Goal: Transaction & Acquisition: Purchase product/service

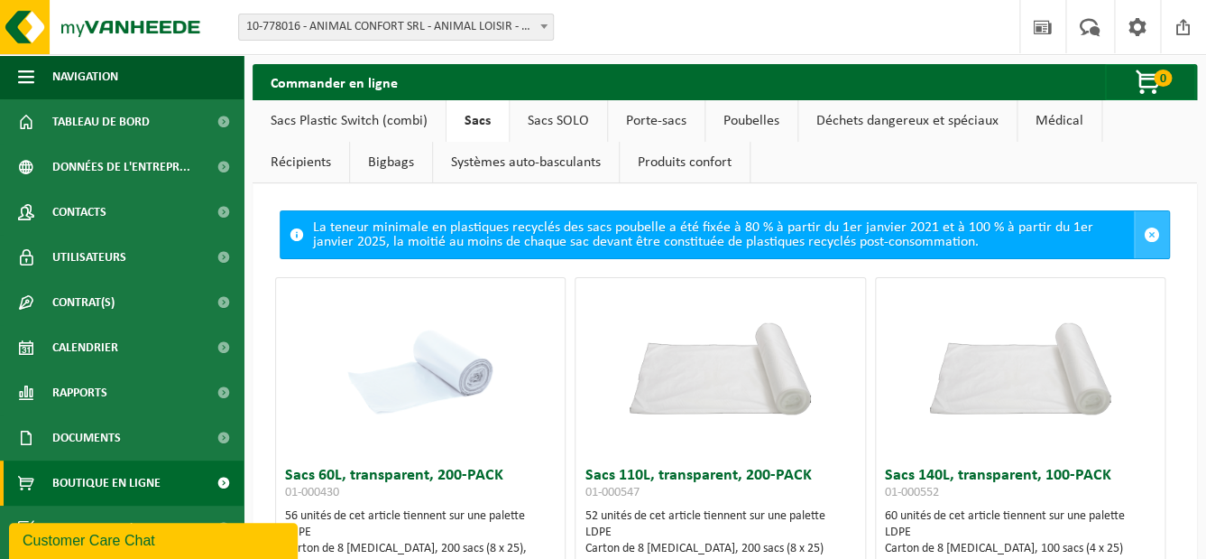
click at [1151, 235] on span at bounding box center [1152, 234] width 16 height 16
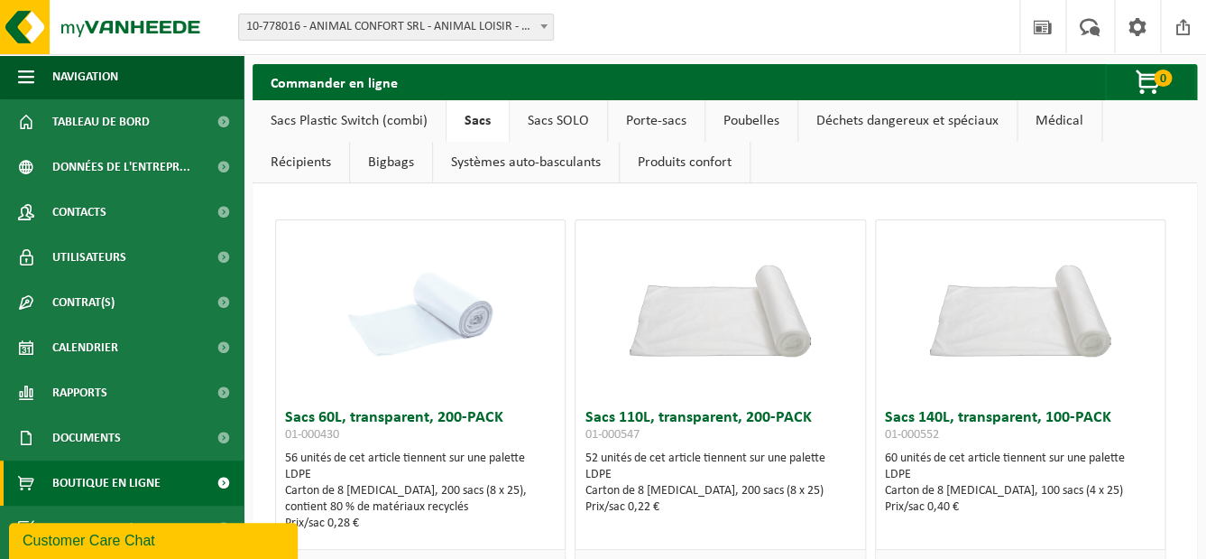
click at [390, 123] on link "Sacs Plastic Switch (combi)" at bounding box center [349, 121] width 193 height 42
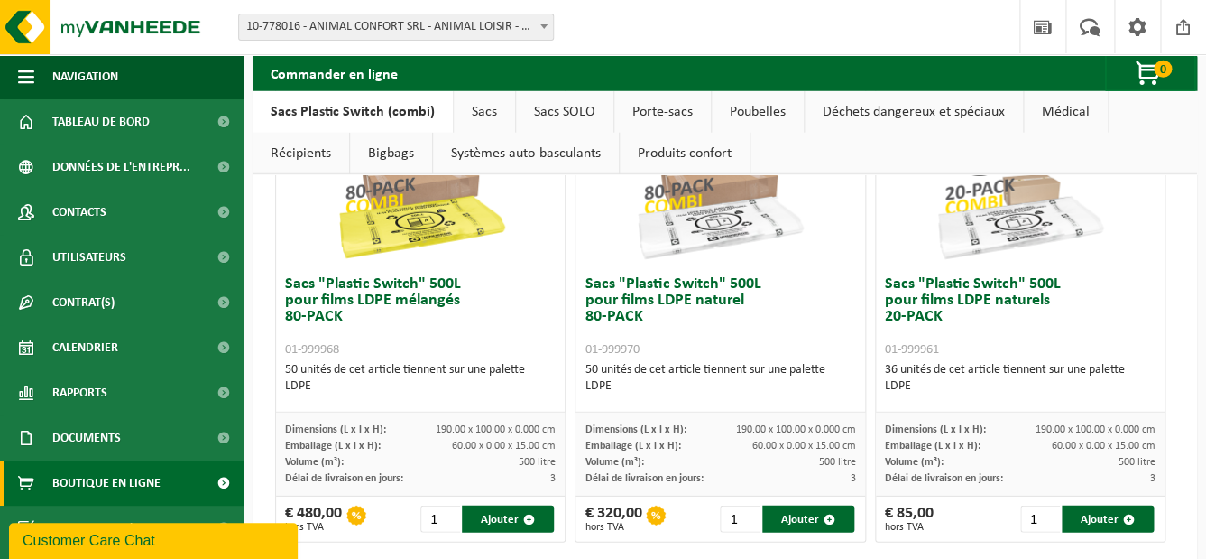
scroll to position [1550, 0]
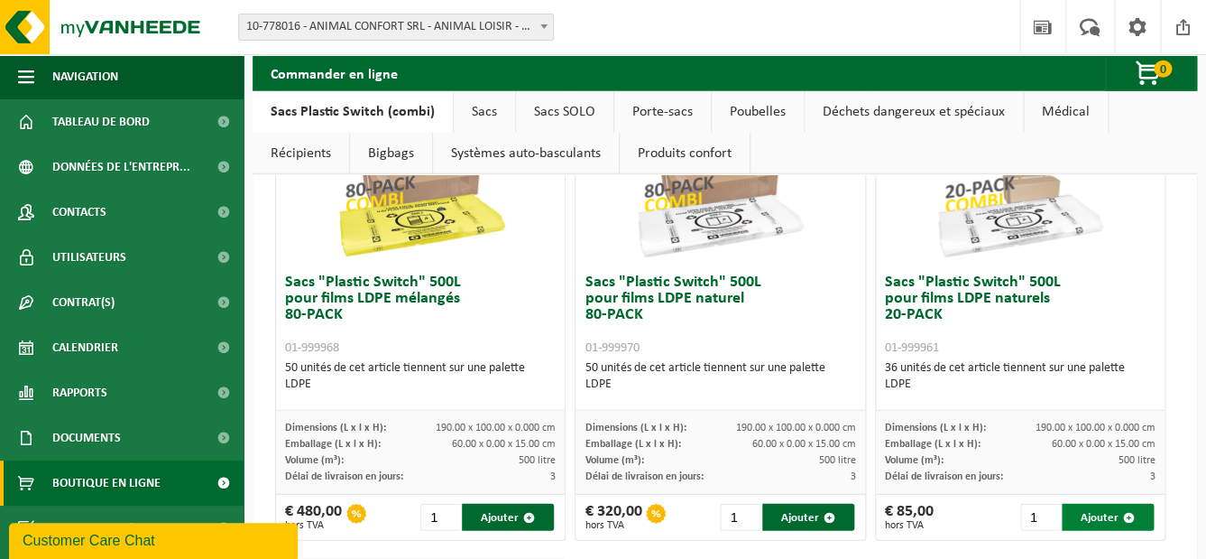
click at [1097, 513] on button "Ajouter" at bounding box center [1108, 517] width 92 height 27
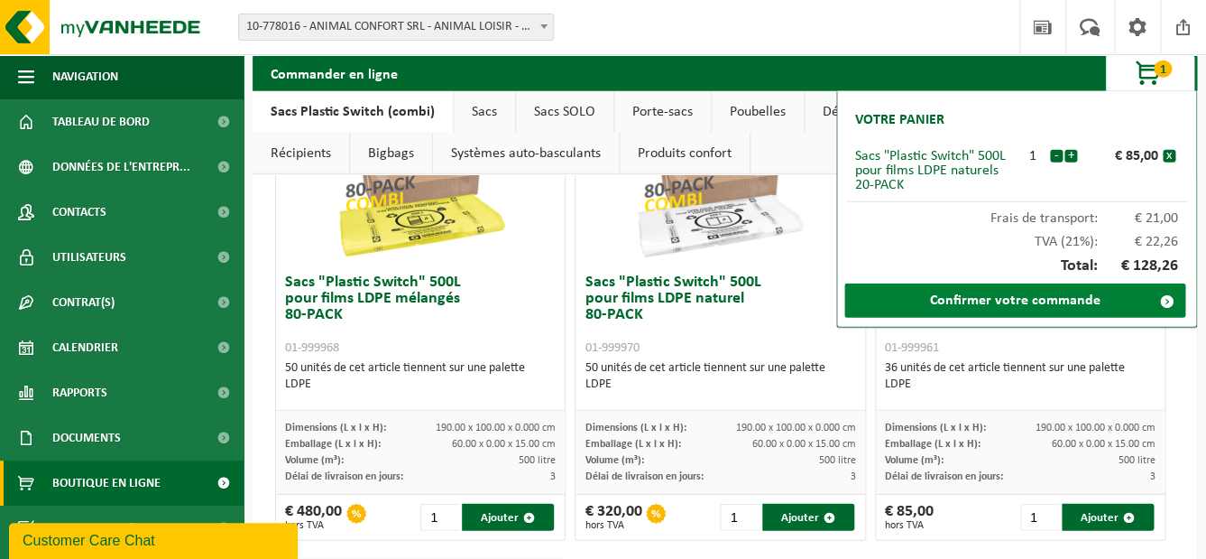
click at [1024, 304] on link "Confirmer votre commande" at bounding box center [1015, 300] width 341 height 34
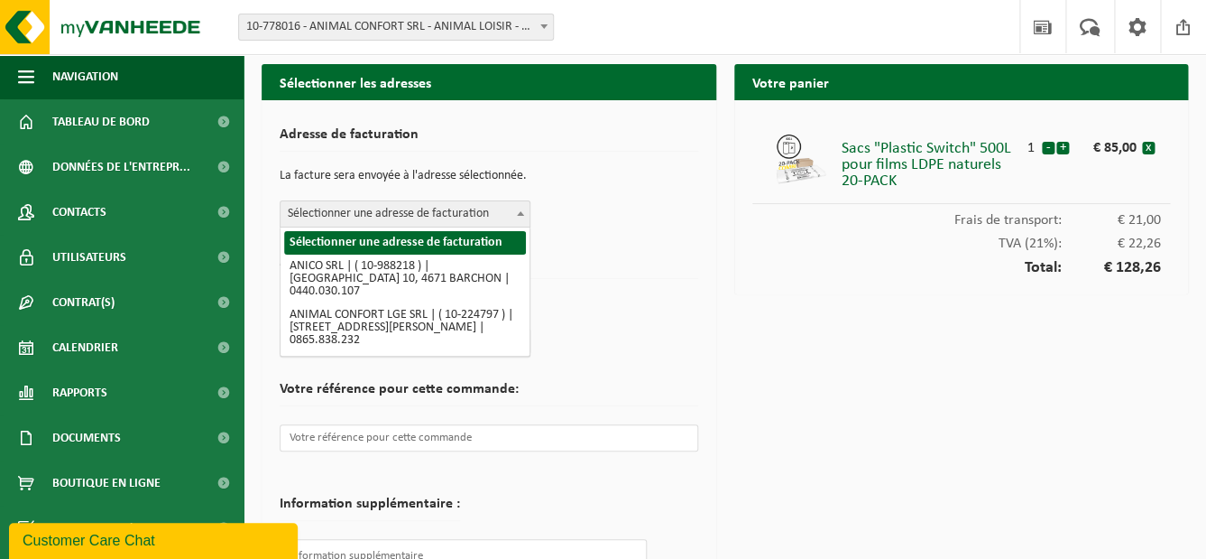
click at [475, 212] on span "Sélectionner une adresse de facturation" at bounding box center [405, 213] width 249 height 25
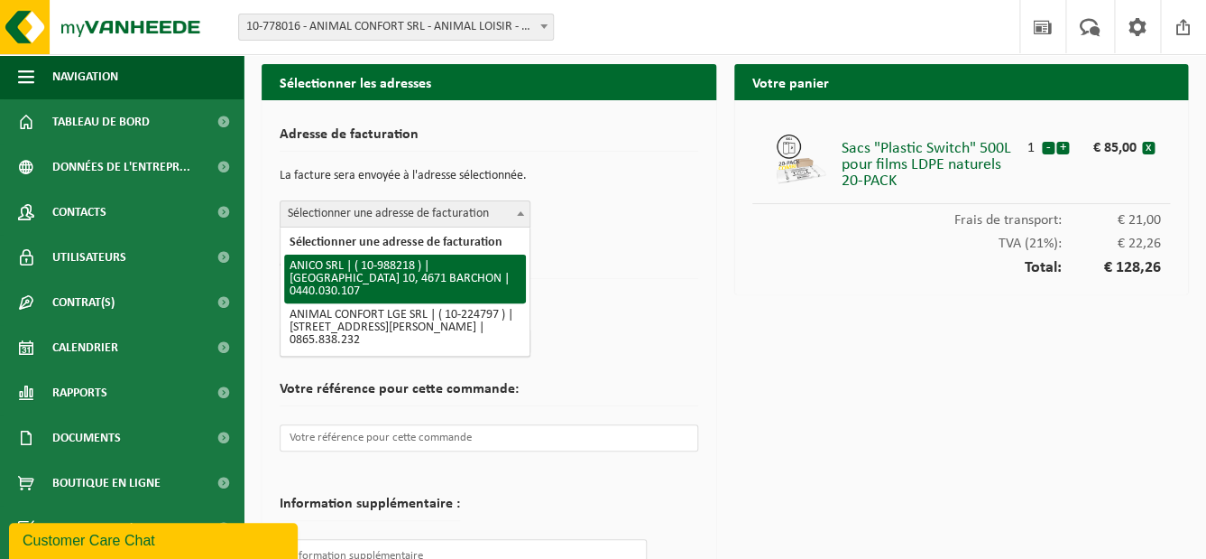
select select "167679"
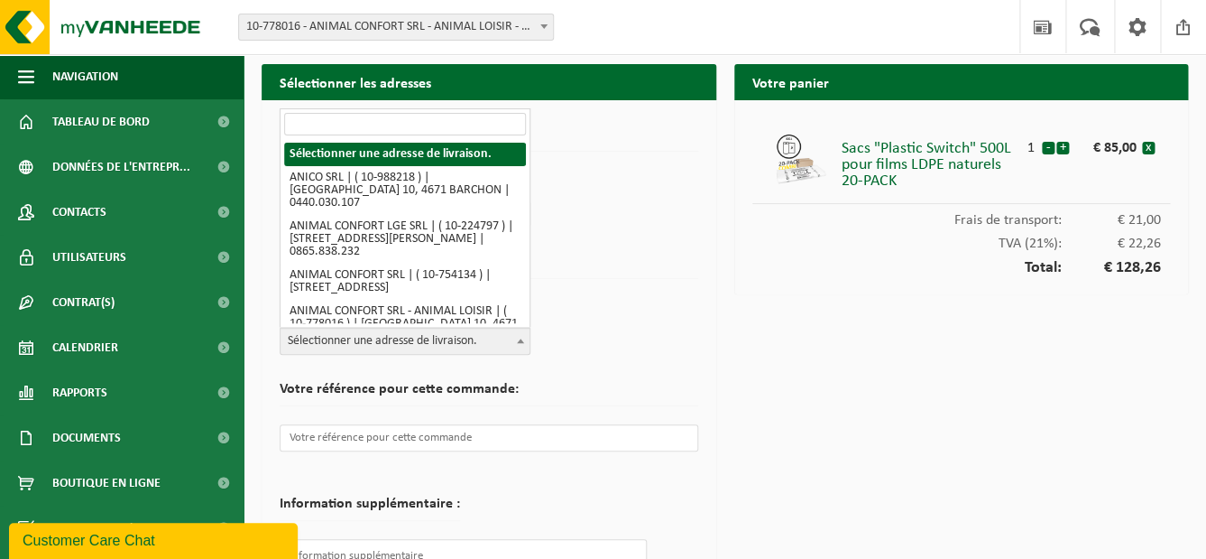
click at [499, 347] on span "Sélectionner une adresse de livraison." at bounding box center [405, 340] width 249 height 25
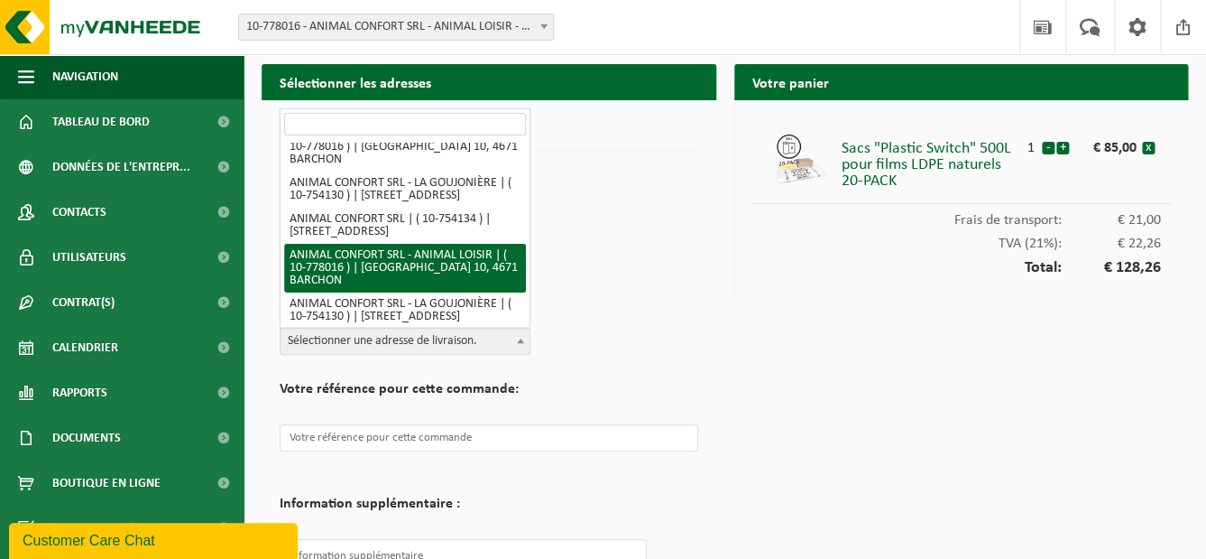
scroll to position [180, 0]
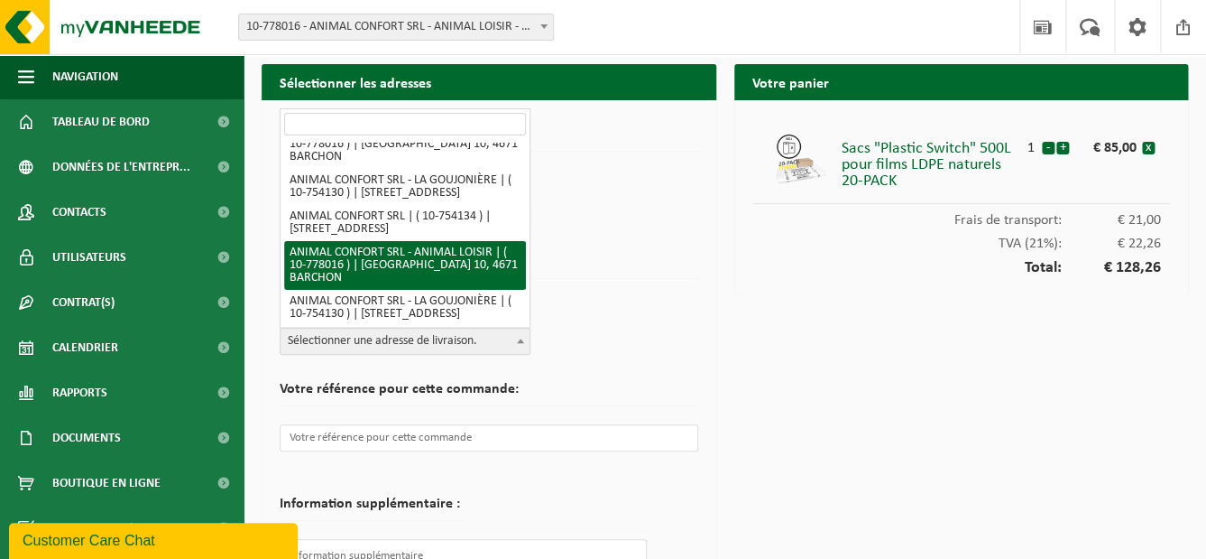
select select "24794"
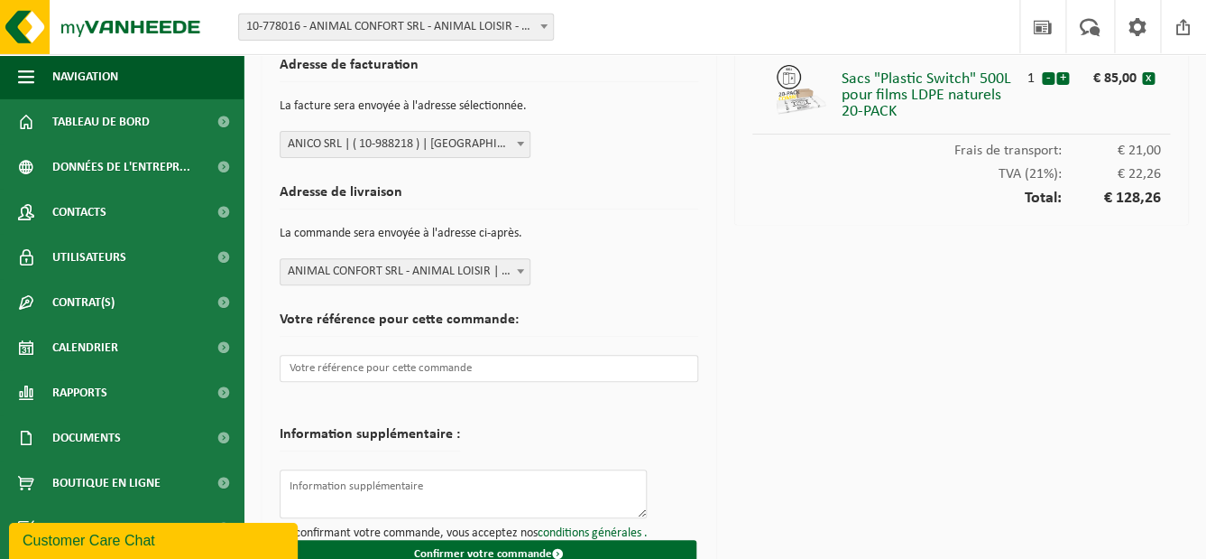
scroll to position [108, 0]
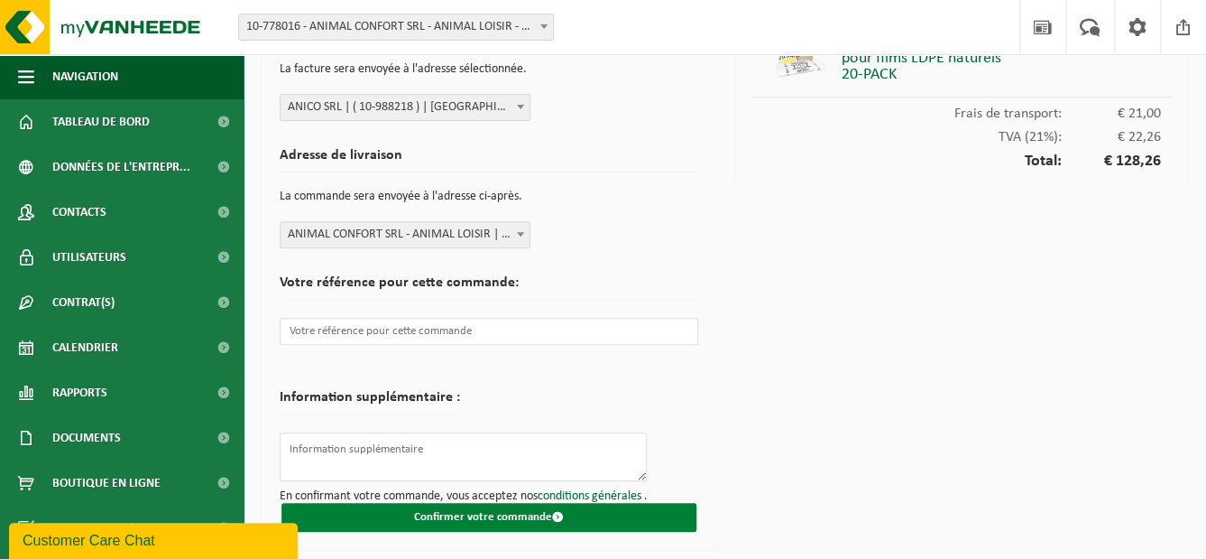
click at [505, 514] on button "Confirmer votre commande" at bounding box center [489, 517] width 415 height 29
